Goal: Information Seeking & Learning: Learn about a topic

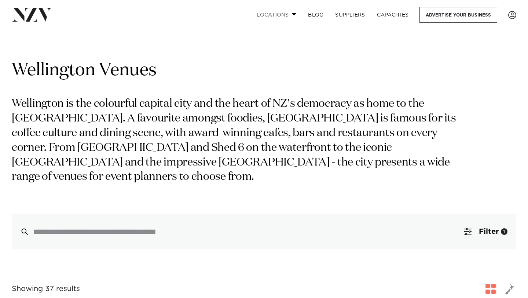
click at [290, 14] on link "Locations" at bounding box center [276, 15] width 51 height 16
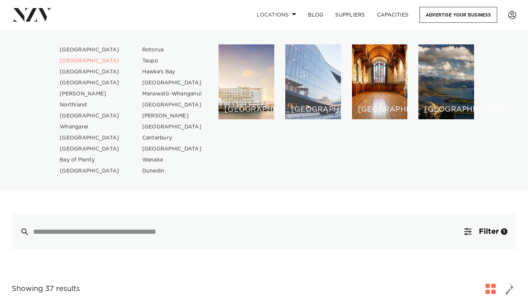
click at [303, 106] on h6 "[GEOGRAPHIC_DATA]" at bounding box center [313, 110] width 44 height 8
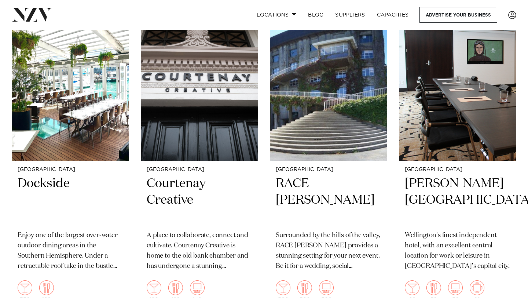
scroll to position [2202, 0]
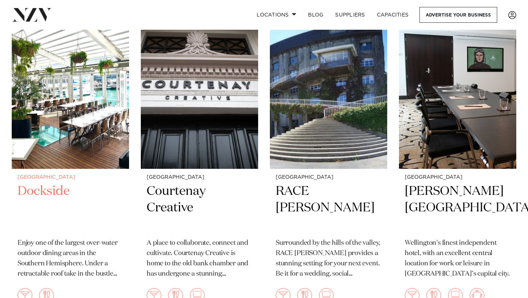
click at [59, 190] on h2 "Dockside" at bounding box center [71, 208] width 106 height 50
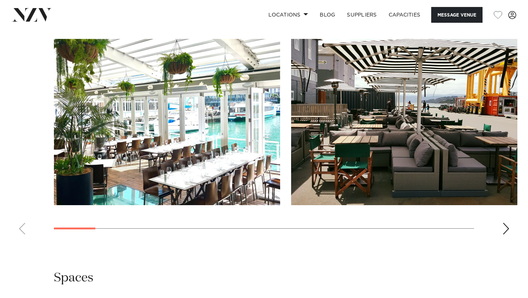
scroll to position [673, 0]
click at [514, 229] on swiper-container at bounding box center [264, 139] width 528 height 201
click at [512, 232] on swiper-container at bounding box center [264, 139] width 528 height 201
click at [502, 225] on swiper-container at bounding box center [264, 139] width 528 height 201
click at [506, 227] on div "Next slide" at bounding box center [506, 228] width 7 height 12
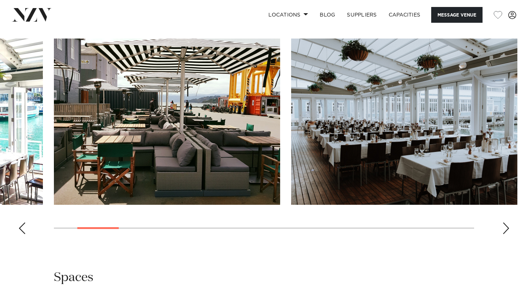
click at [506, 227] on div "Next slide" at bounding box center [506, 228] width 7 height 12
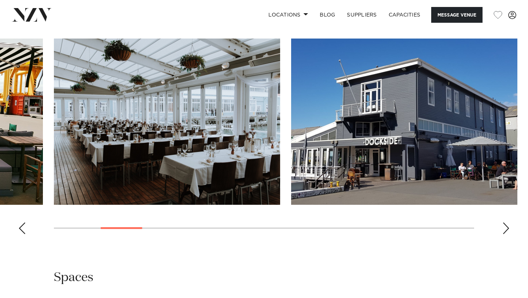
click at [506, 226] on div "Next slide" at bounding box center [506, 228] width 7 height 12
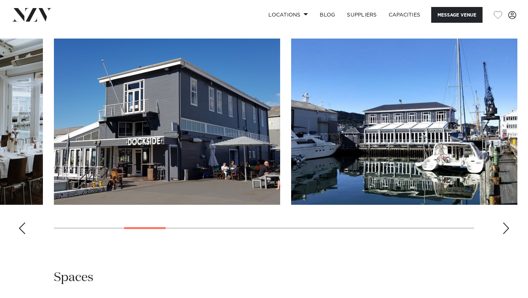
click at [506, 226] on div "Next slide" at bounding box center [506, 228] width 7 height 12
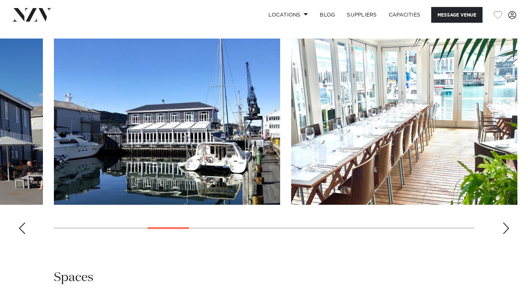
click at [506, 226] on div "Next slide" at bounding box center [506, 228] width 7 height 12
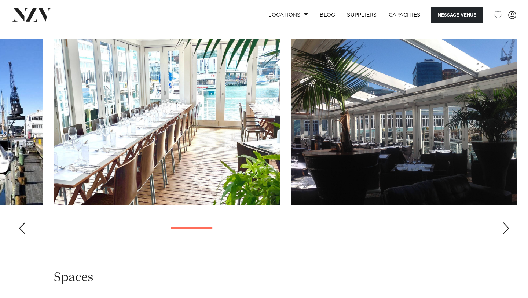
click at [506, 226] on div "Next slide" at bounding box center [506, 228] width 7 height 12
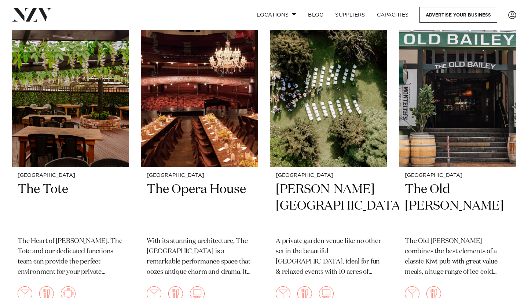
scroll to position [2837, 0]
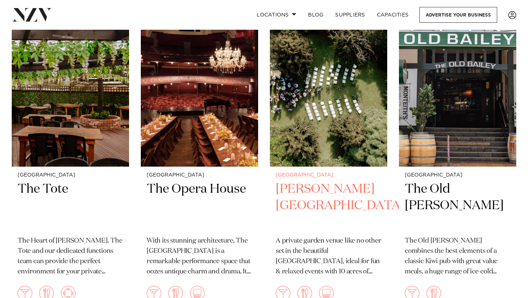
click at [324, 191] on h2 "Anam Cara Gardens" at bounding box center [329, 206] width 106 height 50
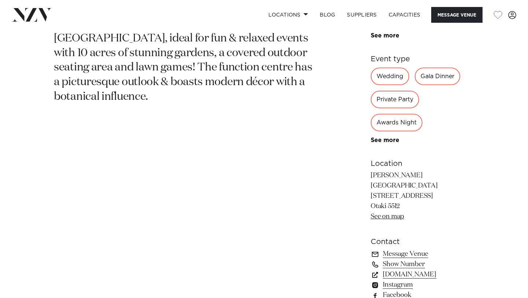
scroll to position [689, 0]
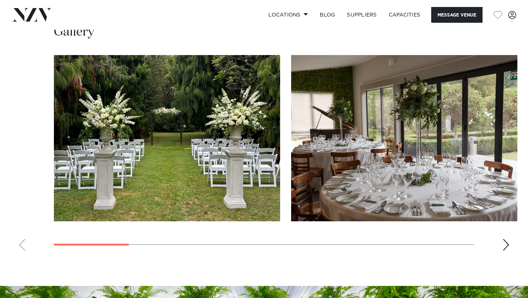
click at [508, 239] on div "Next slide" at bounding box center [506, 245] width 7 height 12
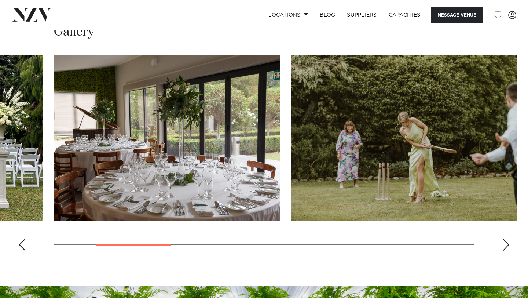
click at [508, 239] on div "Next slide" at bounding box center [506, 245] width 7 height 12
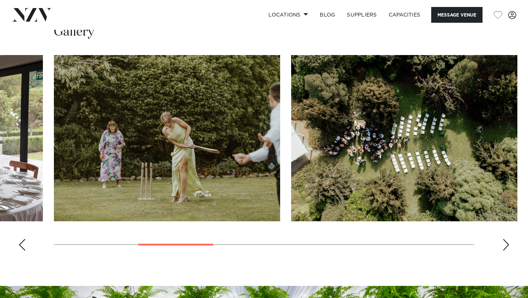
click at [508, 239] on div "Next slide" at bounding box center [506, 245] width 7 height 12
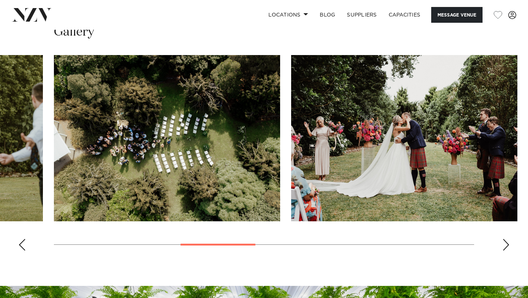
click at [508, 239] on div "Next slide" at bounding box center [506, 245] width 7 height 12
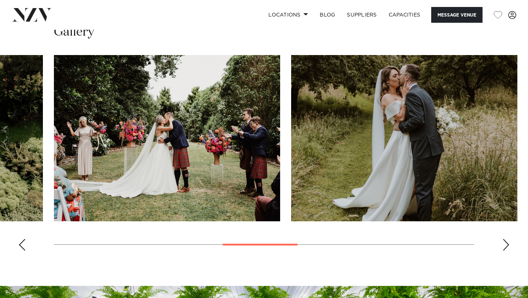
click at [508, 239] on div "Next slide" at bounding box center [506, 245] width 7 height 12
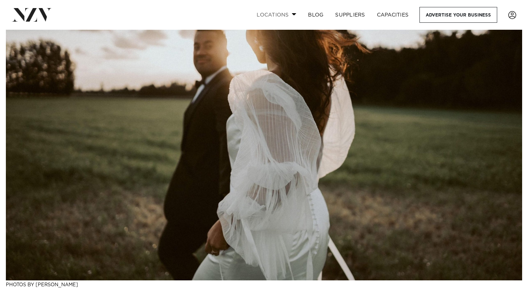
click at [276, 16] on link "Locations" at bounding box center [276, 15] width 51 height 16
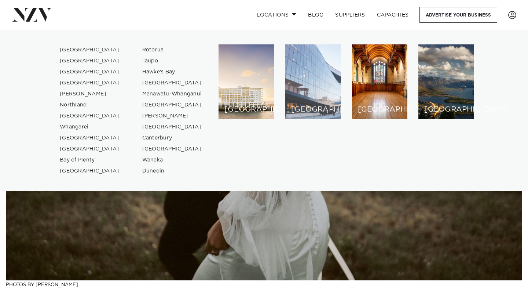
click at [331, 86] on div "[GEOGRAPHIC_DATA]" at bounding box center [314, 81] width 56 height 75
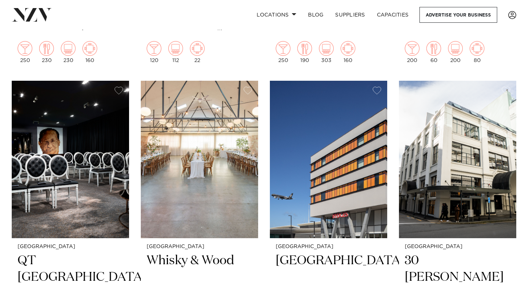
scroll to position [564, 0]
